Goal: Transaction & Acquisition: Purchase product/service

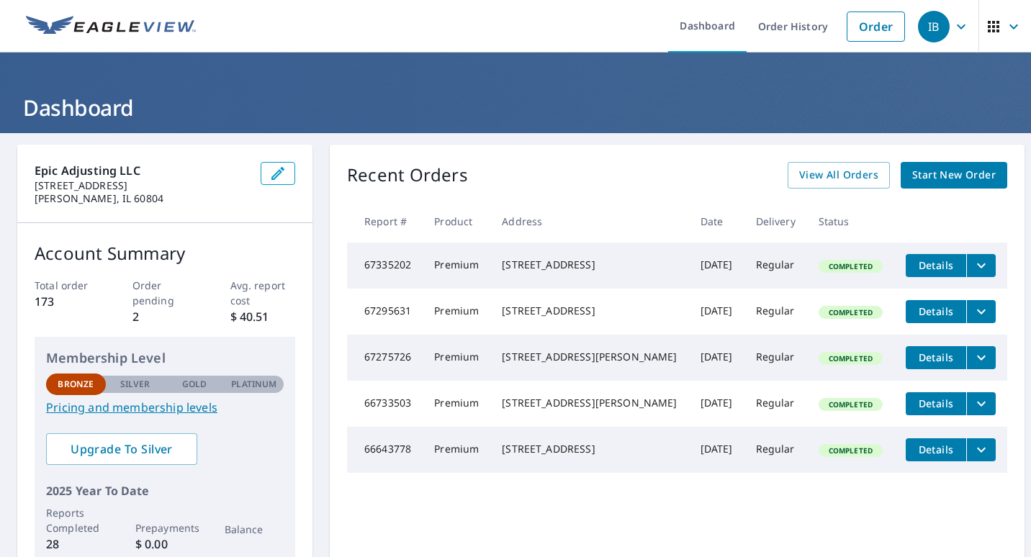
click at [914, 262] on span "Details" at bounding box center [935, 265] width 43 height 14
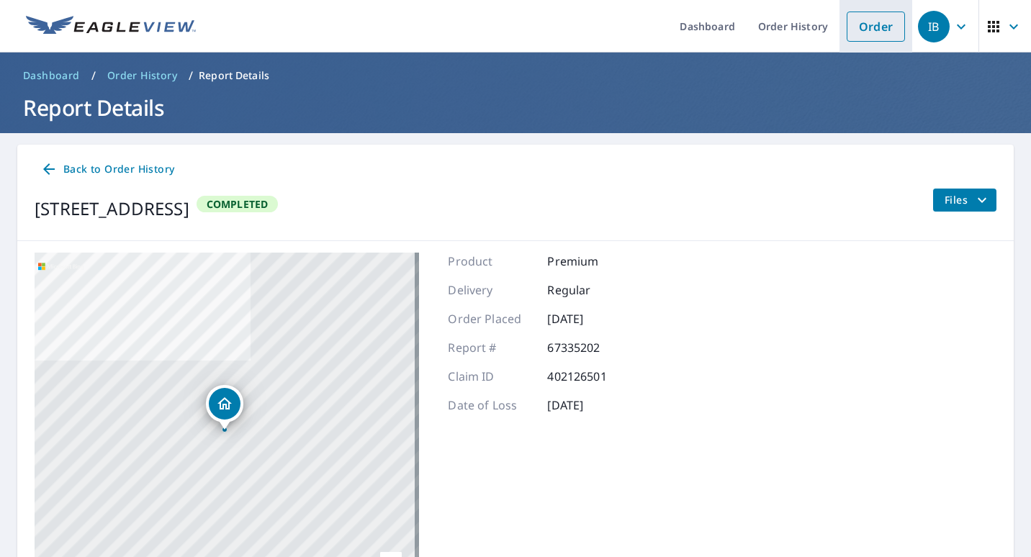
click at [847, 27] on link "Order" at bounding box center [876, 27] width 58 height 30
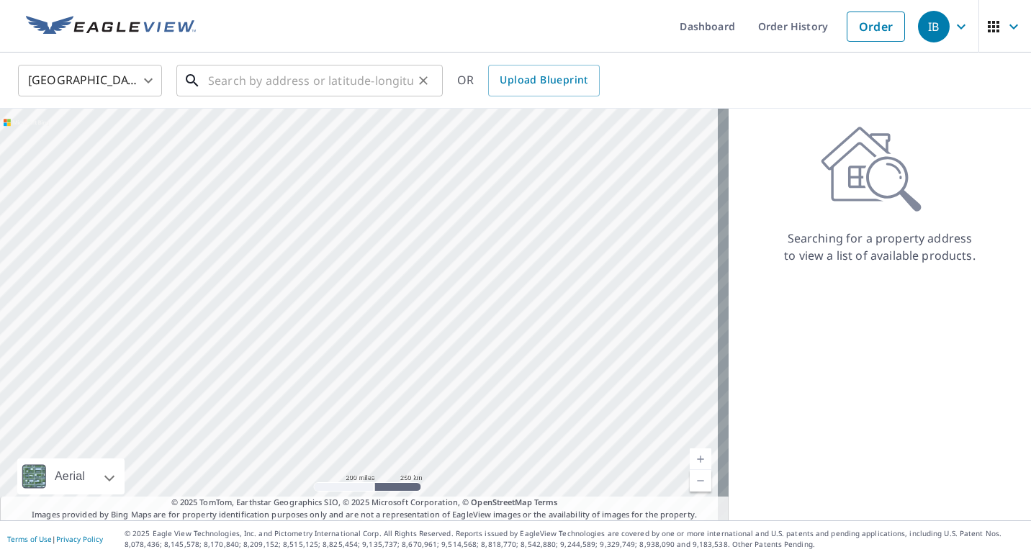
click at [238, 83] on input "text" at bounding box center [310, 80] width 205 height 40
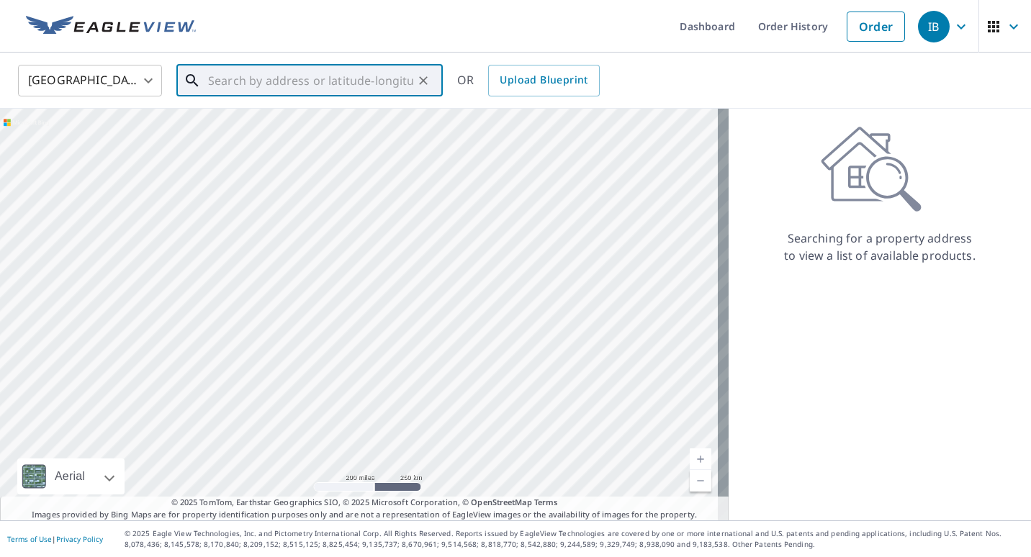
paste input "711 Osage St, Joliet, IL 60432"
click at [282, 120] on span "711 Osage St" at bounding box center [318, 122] width 226 height 17
type input "711 Osage St Joliet, IL 60432"
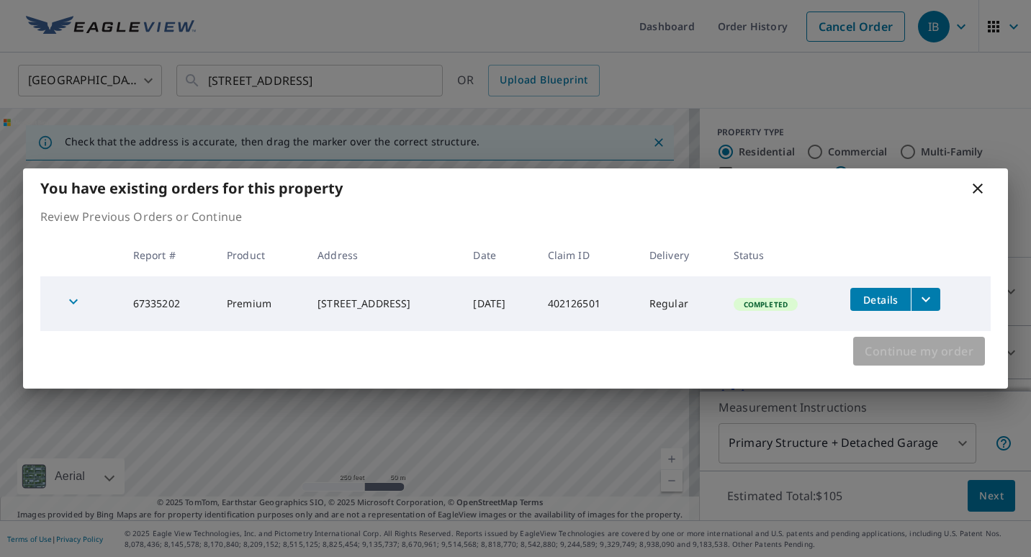
click at [949, 349] on span "Continue my order" at bounding box center [919, 351] width 109 height 20
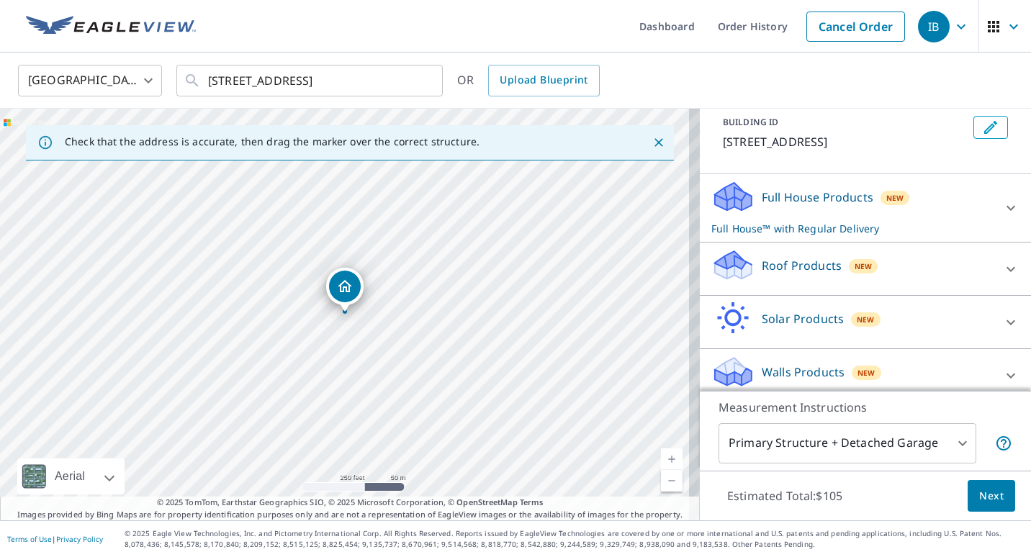
scroll to position [95, 0]
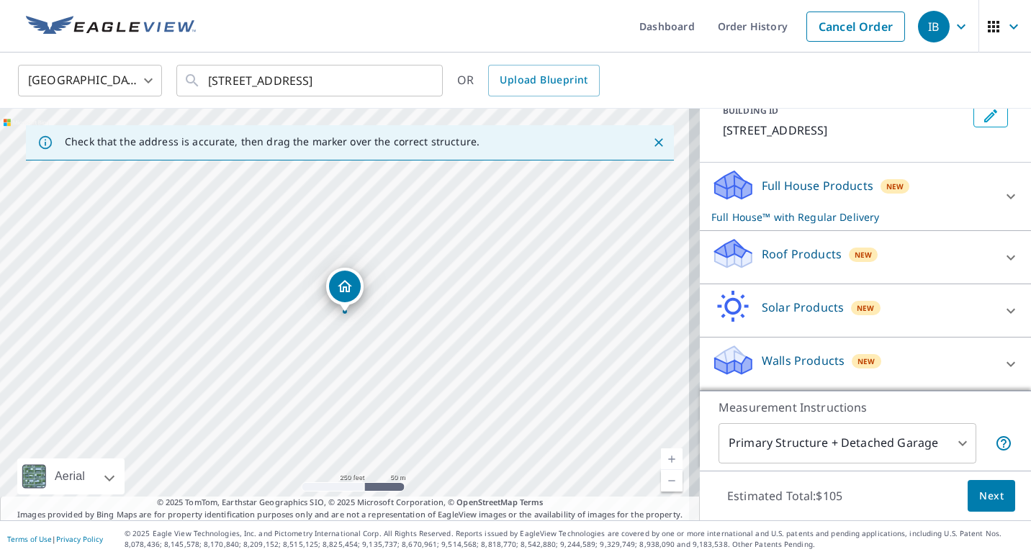
click at [792, 364] on p "Walls Products" at bounding box center [803, 360] width 83 height 17
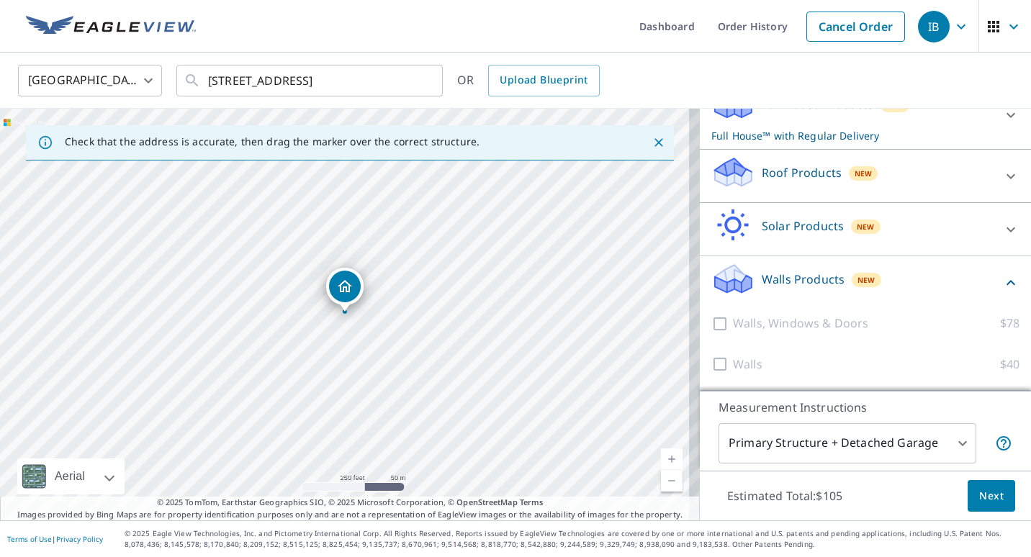
scroll to position [178, 0]
click at [713, 324] on div at bounding box center [722, 324] width 22 height 18
click at [765, 334] on div "Walls, Windows & Doors $78" at bounding box center [865, 323] width 308 height 41
click at [711, 322] on div at bounding box center [722, 324] width 22 height 18
click at [936, 446] on body "IB IB Dashboard Order History Cancel Order IB United States US ​ 711 Osage St J…" at bounding box center [515, 278] width 1031 height 557
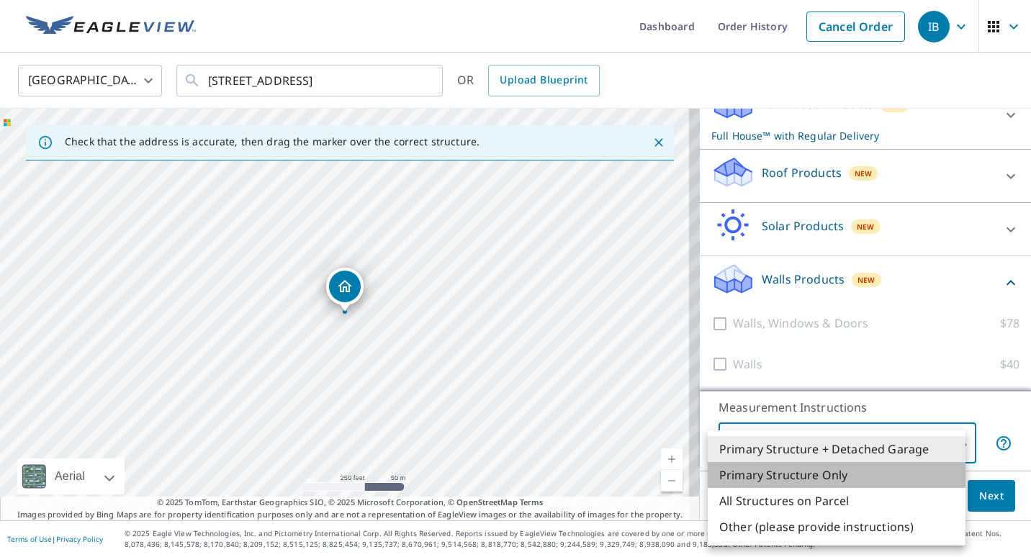
click at [816, 471] on li "Primary Structure Only" at bounding box center [837, 475] width 258 height 26
type input "2"
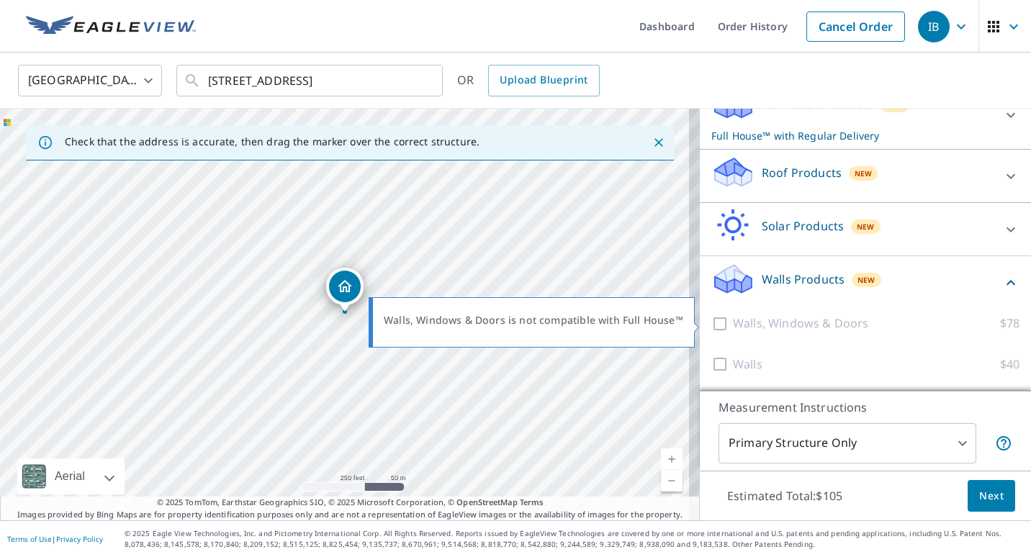
click at [714, 320] on div at bounding box center [722, 324] width 22 height 18
click at [713, 323] on div at bounding box center [722, 324] width 22 height 18
click at [859, 281] on span "New" at bounding box center [867, 280] width 18 height 12
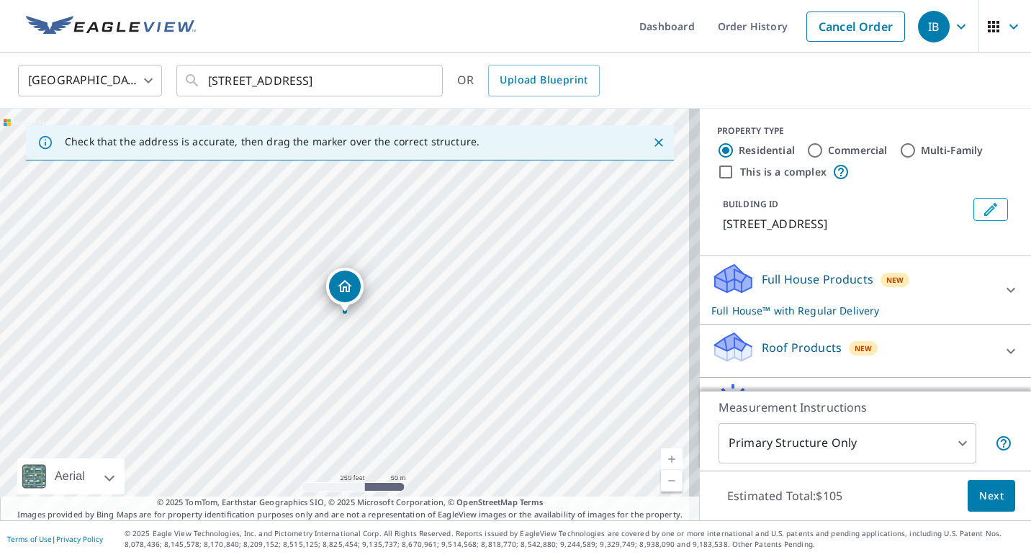
scroll to position [0, 0]
click at [831, 299] on div "Full House Products New Full House™ with Regular Delivery" at bounding box center [852, 292] width 282 height 56
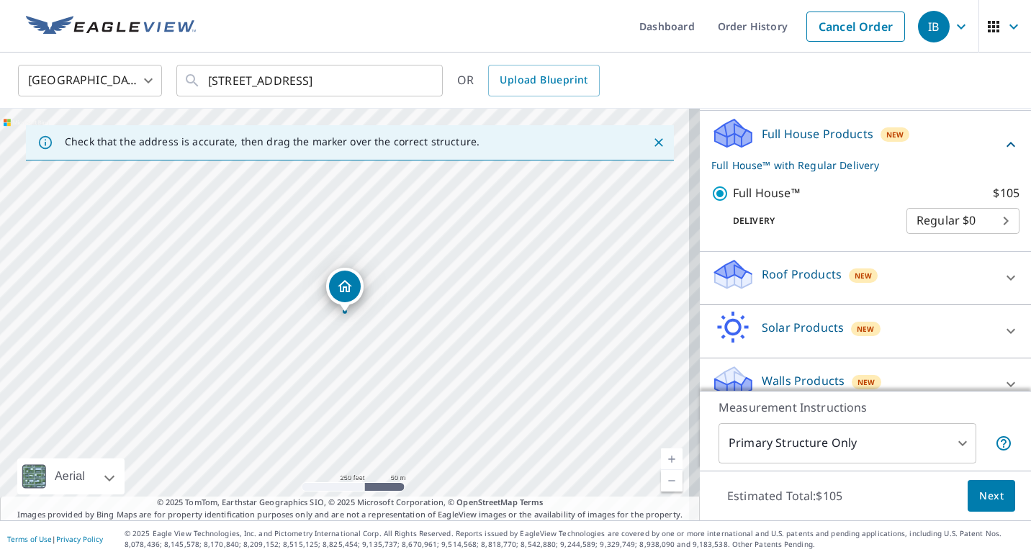
scroll to position [168, 0]
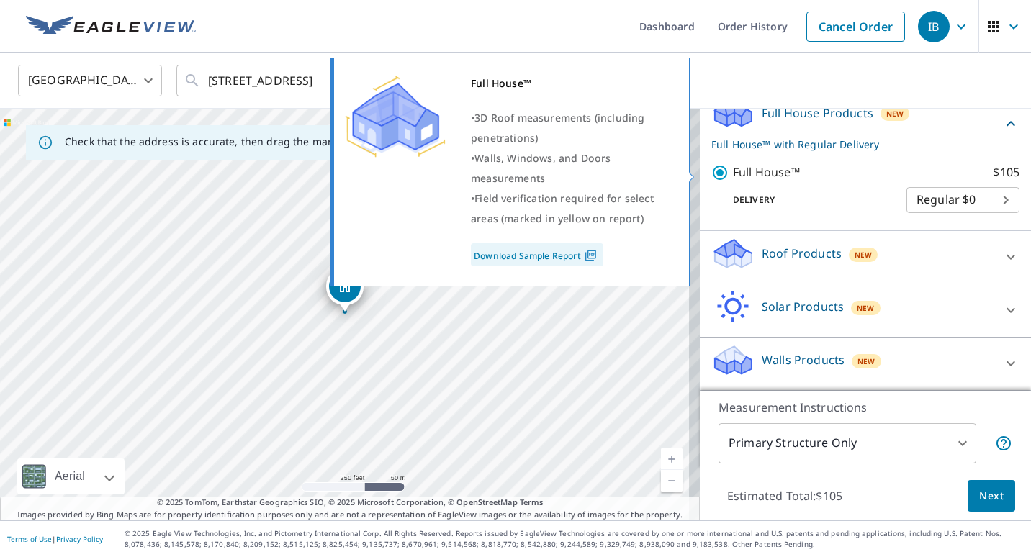
click at [711, 170] on input "Full House™ $105" at bounding box center [722, 172] width 22 height 17
checkbox input "false"
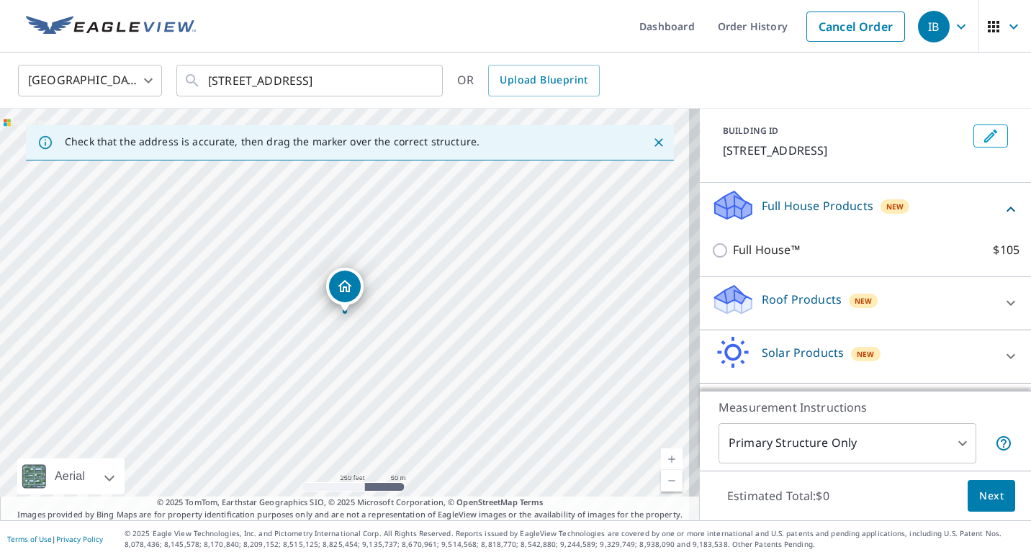
scroll to position [121, 0]
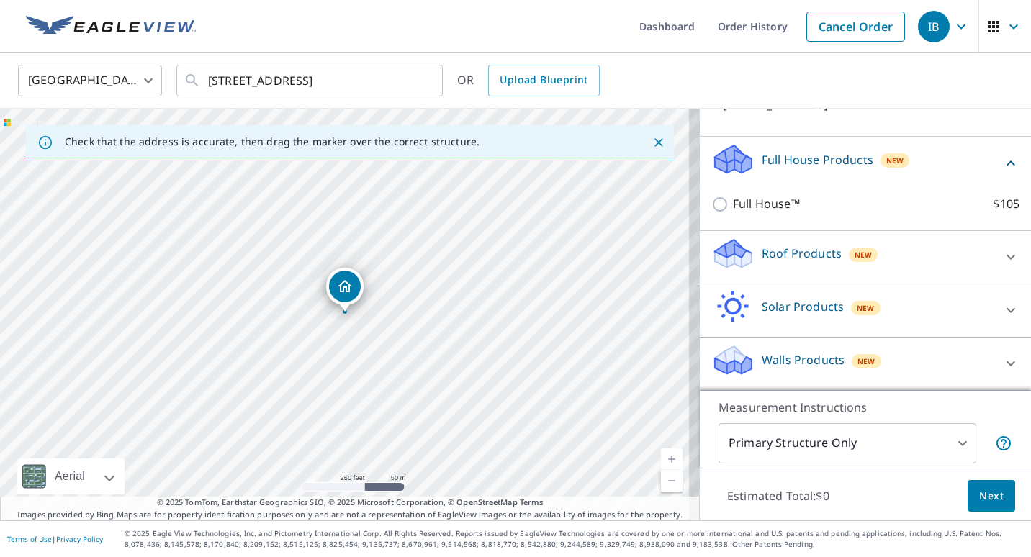
click at [804, 346] on div "Walls Products New" at bounding box center [852, 363] width 282 height 41
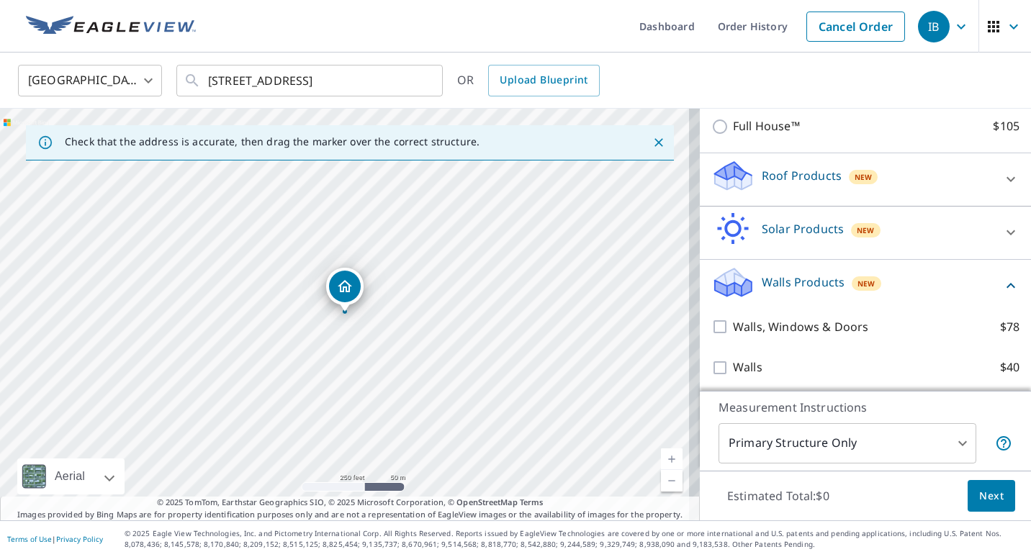
scroll to position [204, 0]
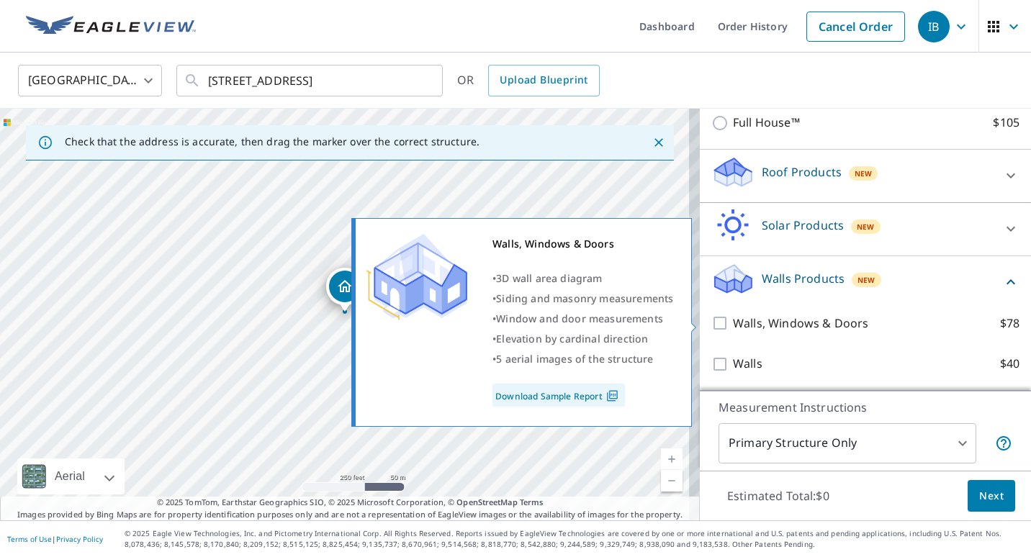
click at [711, 319] on input "Walls, Windows & Doors $78" at bounding box center [722, 323] width 22 height 17
checkbox input "true"
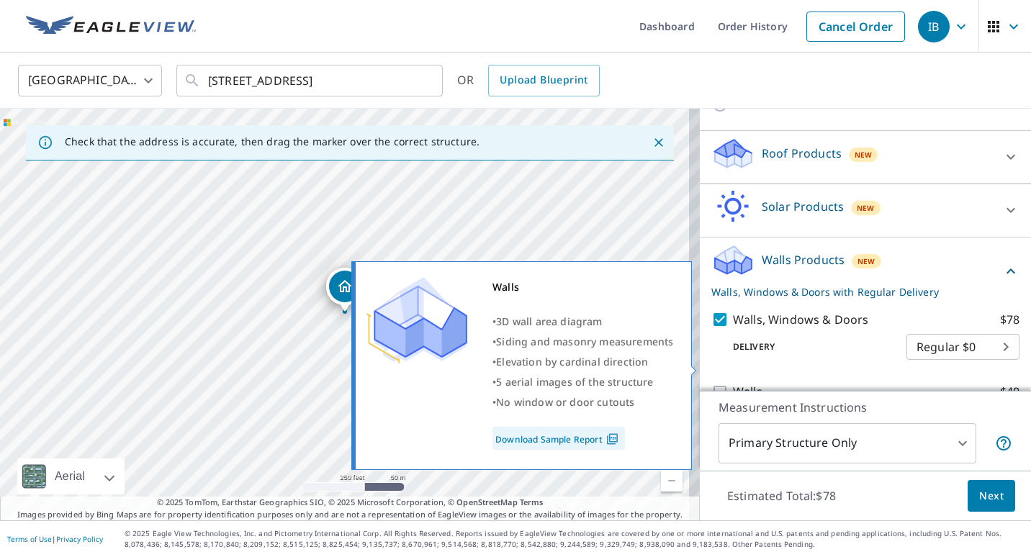
scroll to position [251, 0]
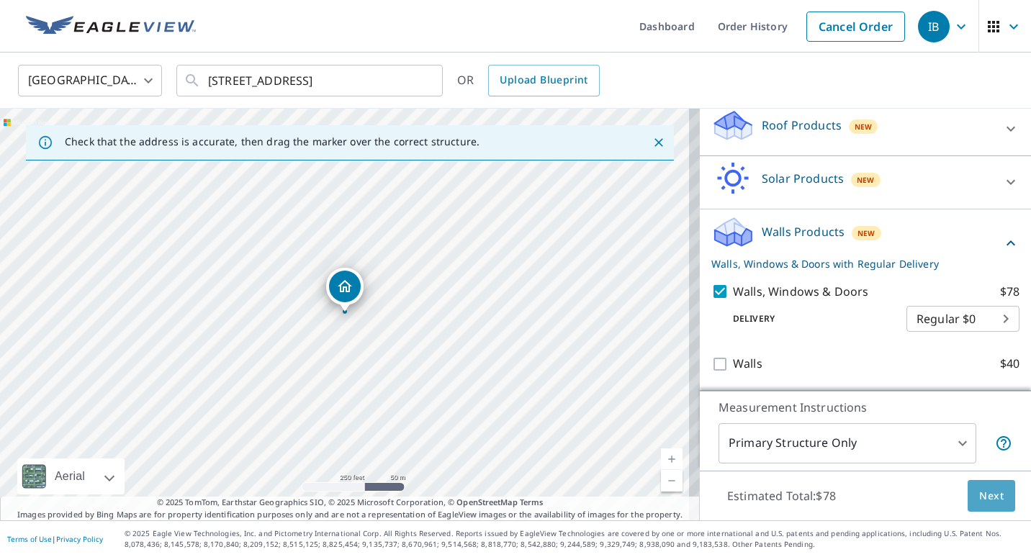
click at [985, 505] on button "Next" at bounding box center [992, 496] width 48 height 32
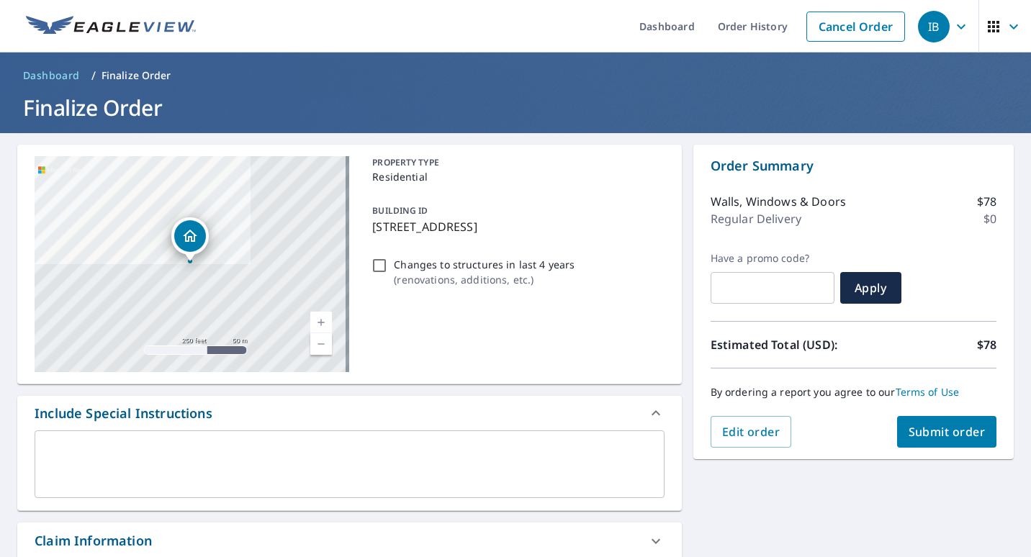
click at [932, 425] on span "Submit order" at bounding box center [947, 432] width 77 height 16
checkbox input "true"
